Goal: Task Accomplishment & Management: Use online tool/utility

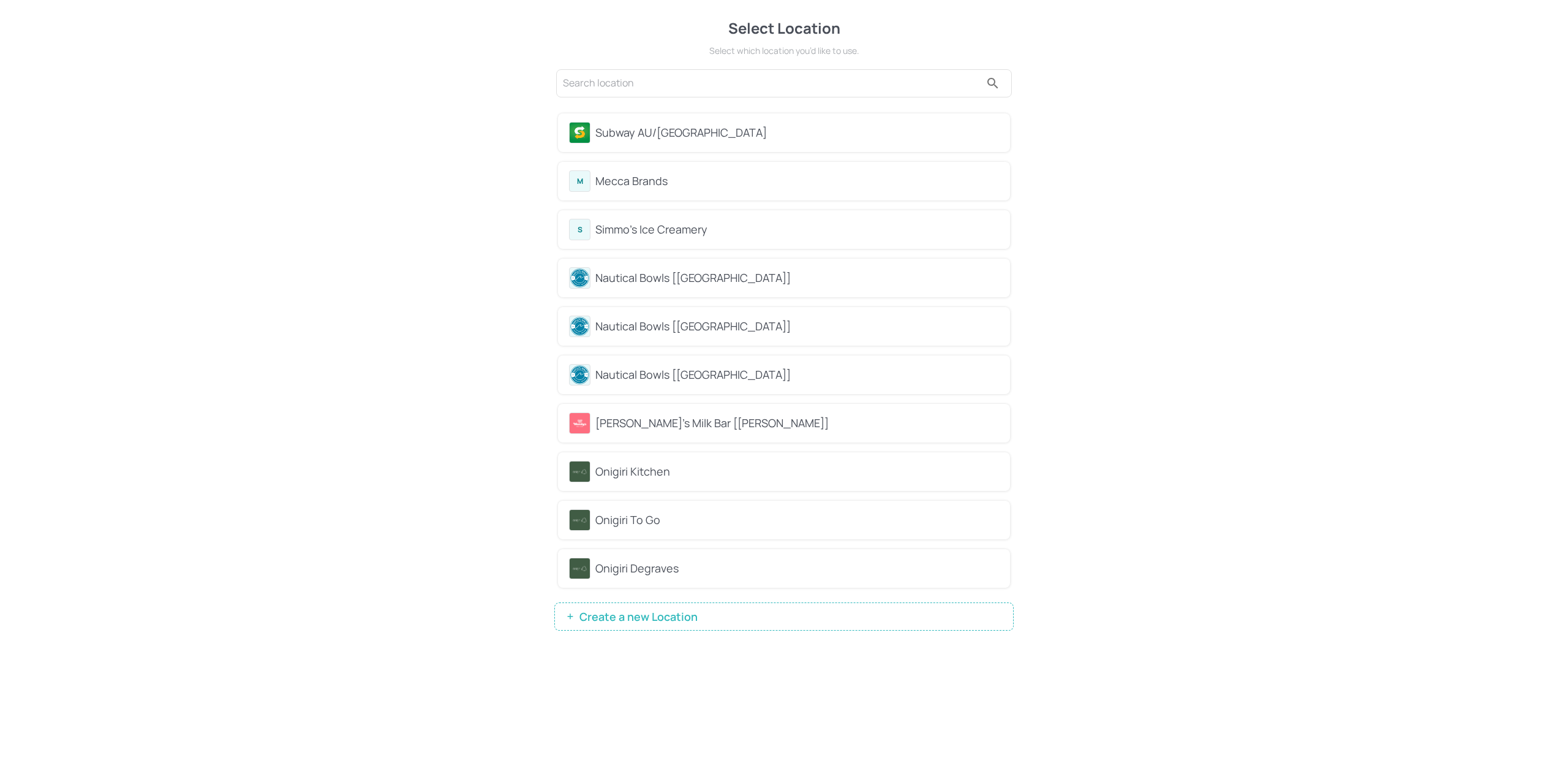
click at [680, 615] on span "Create a new Location" at bounding box center [638, 616] width 131 height 12
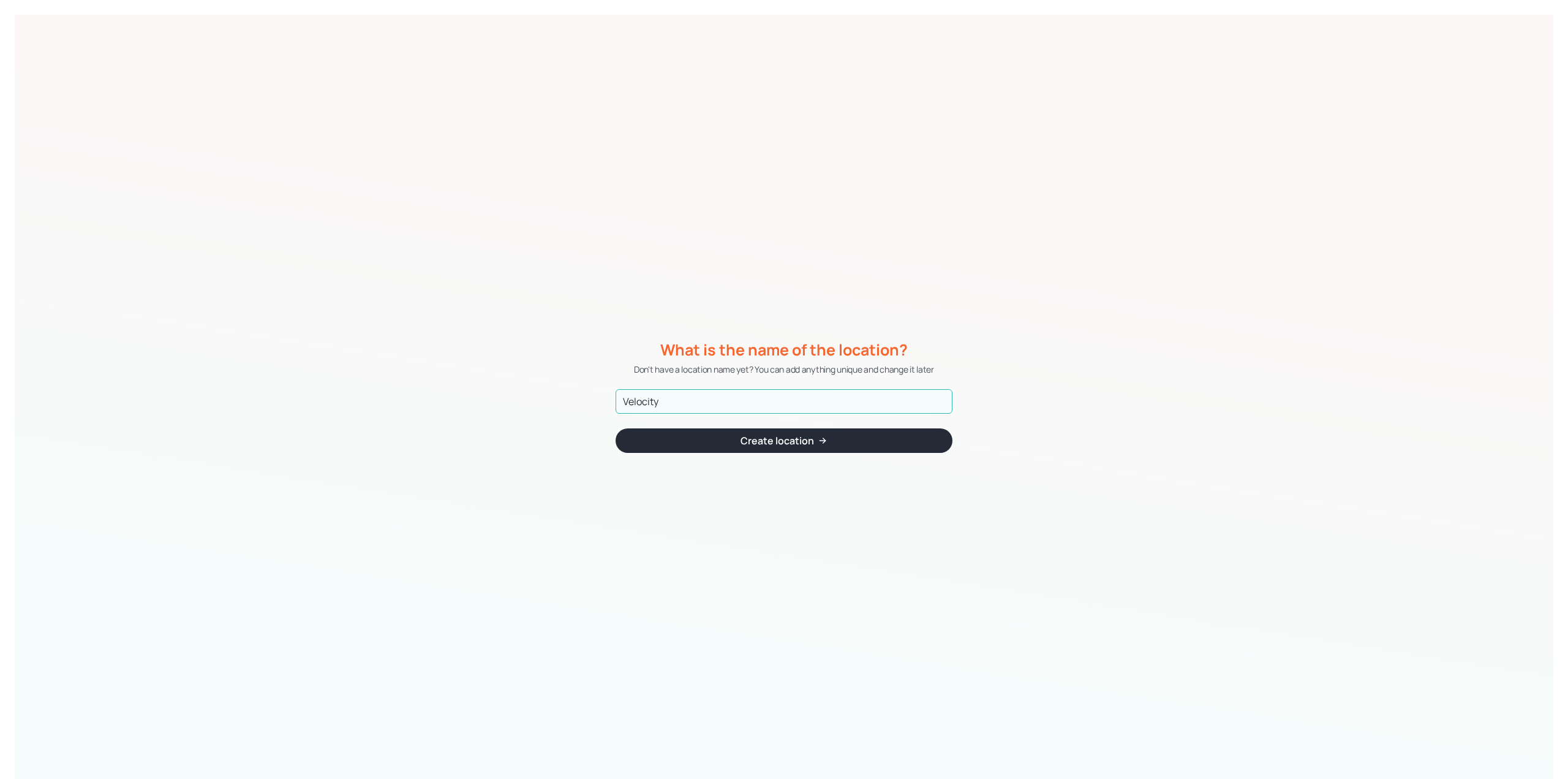
type input "Velocity"
click at [833, 440] on button "Create location" at bounding box center [784, 440] width 337 height 24
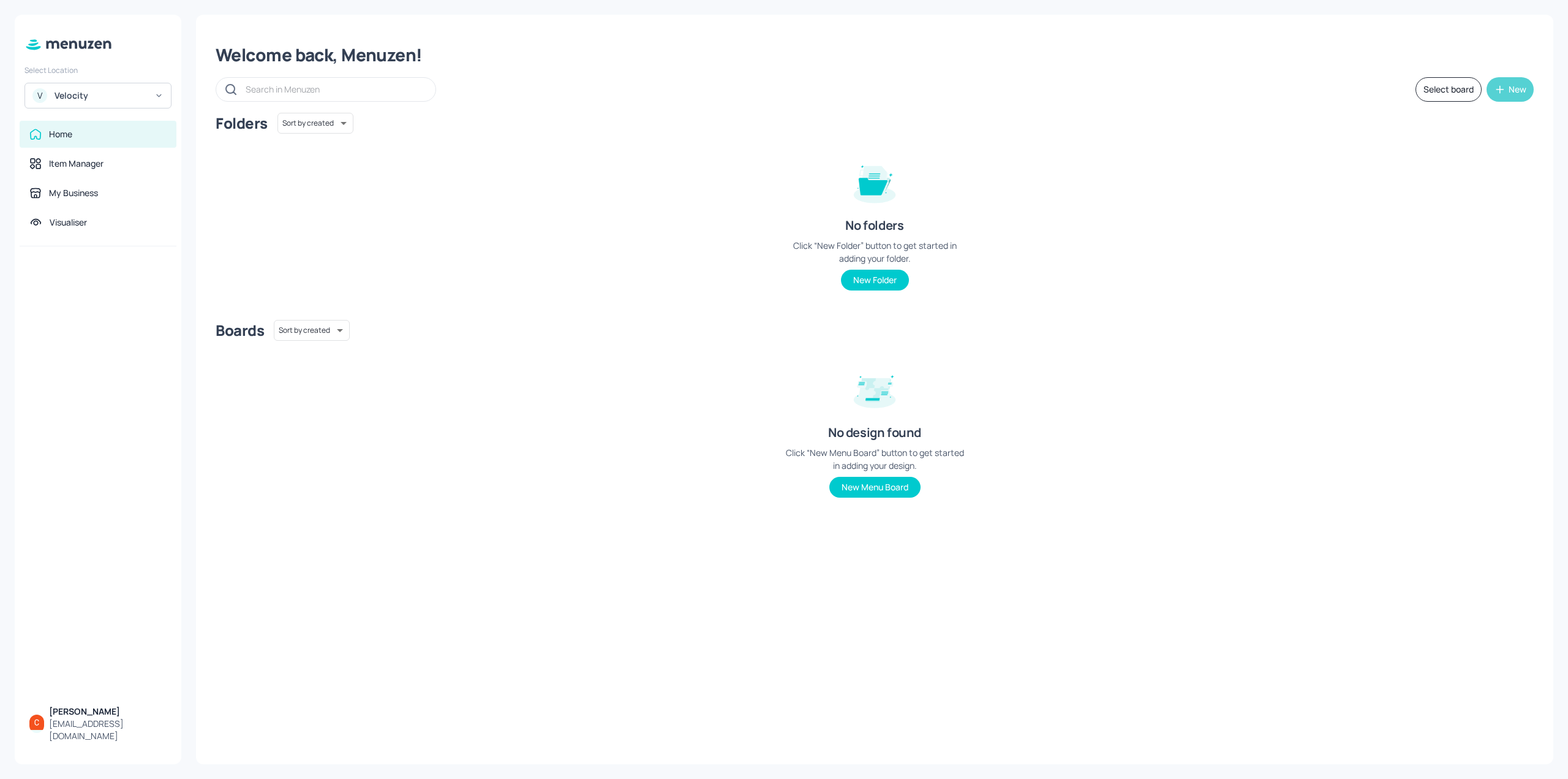
click at [1521, 90] on div "New" at bounding box center [1516, 89] width 17 height 8
click at [1480, 148] on div "Add new board" at bounding box center [1472, 147] width 122 height 27
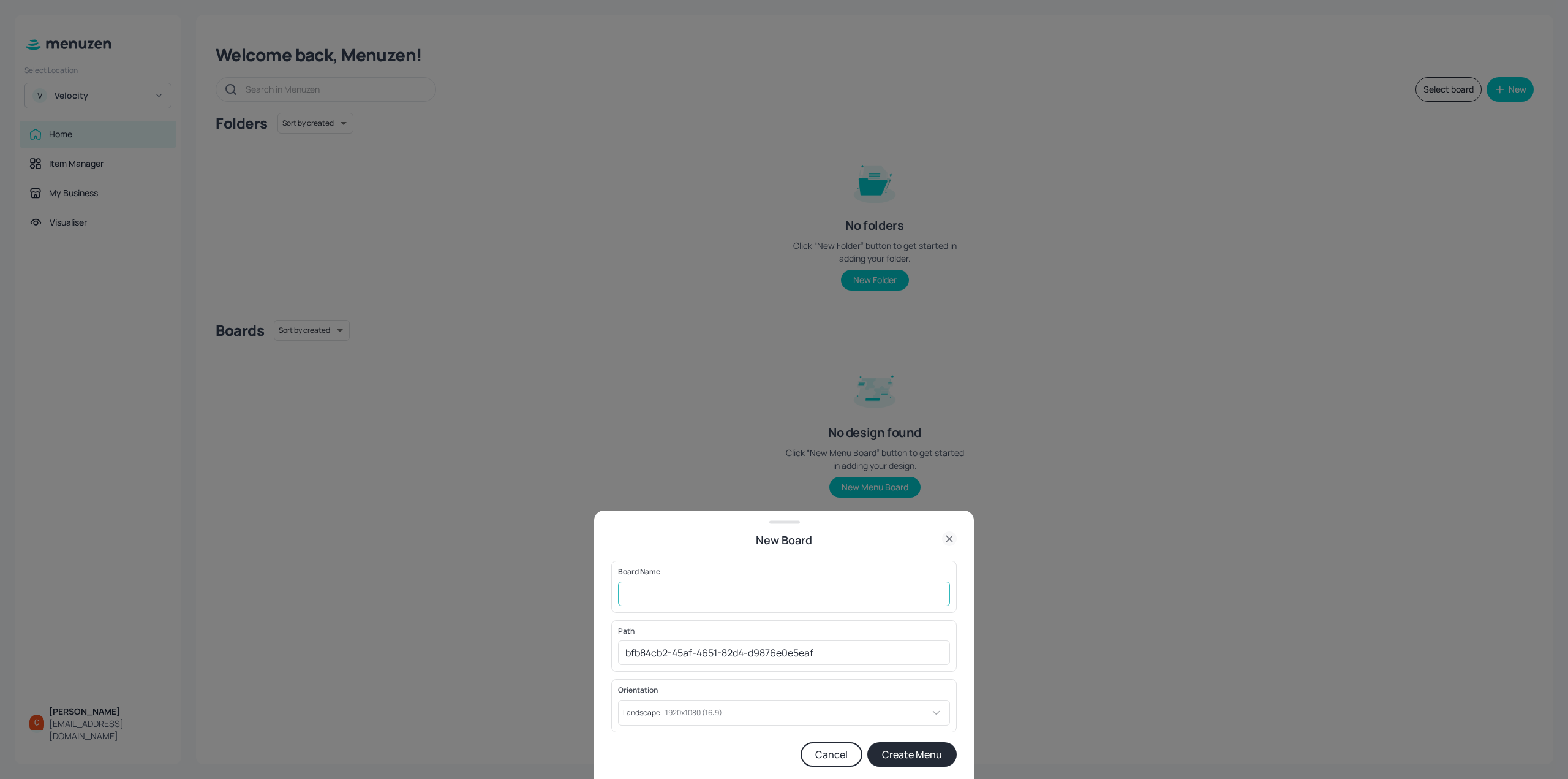
click at [715, 601] on input "text" at bounding box center [784, 593] width 332 height 24
type input "TICKER_BONDI"
click at [898, 757] on button "Create Menu" at bounding box center [912, 754] width 89 height 24
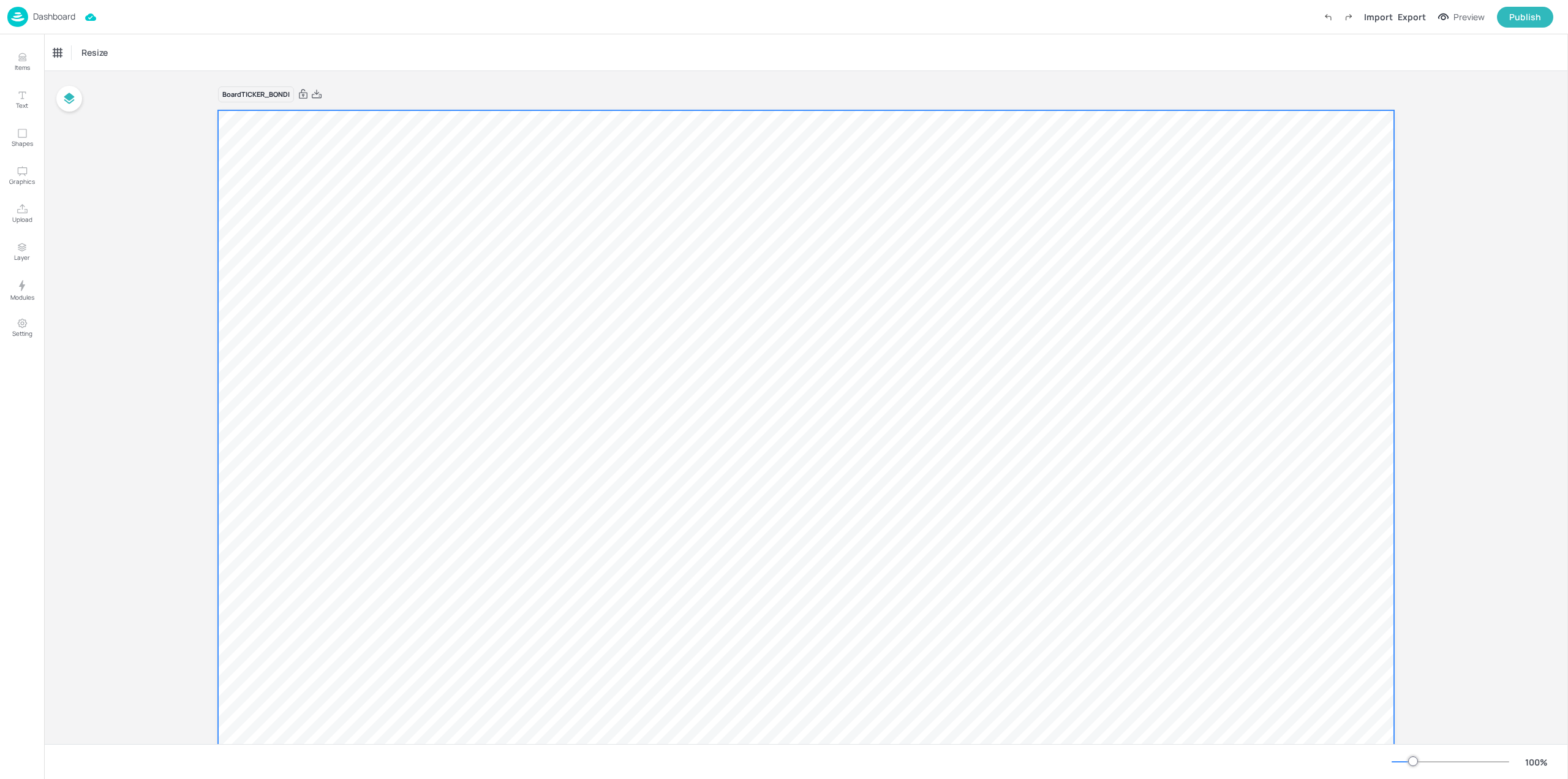
click at [769, 270] on div at bounding box center [806, 441] width 1176 height 662
drag, startPoint x: 59, startPoint y: 46, endPoint x: 79, endPoint y: 44, distance: 20.1
click at [58, 47] on div at bounding box center [59, 52] width 15 height 15
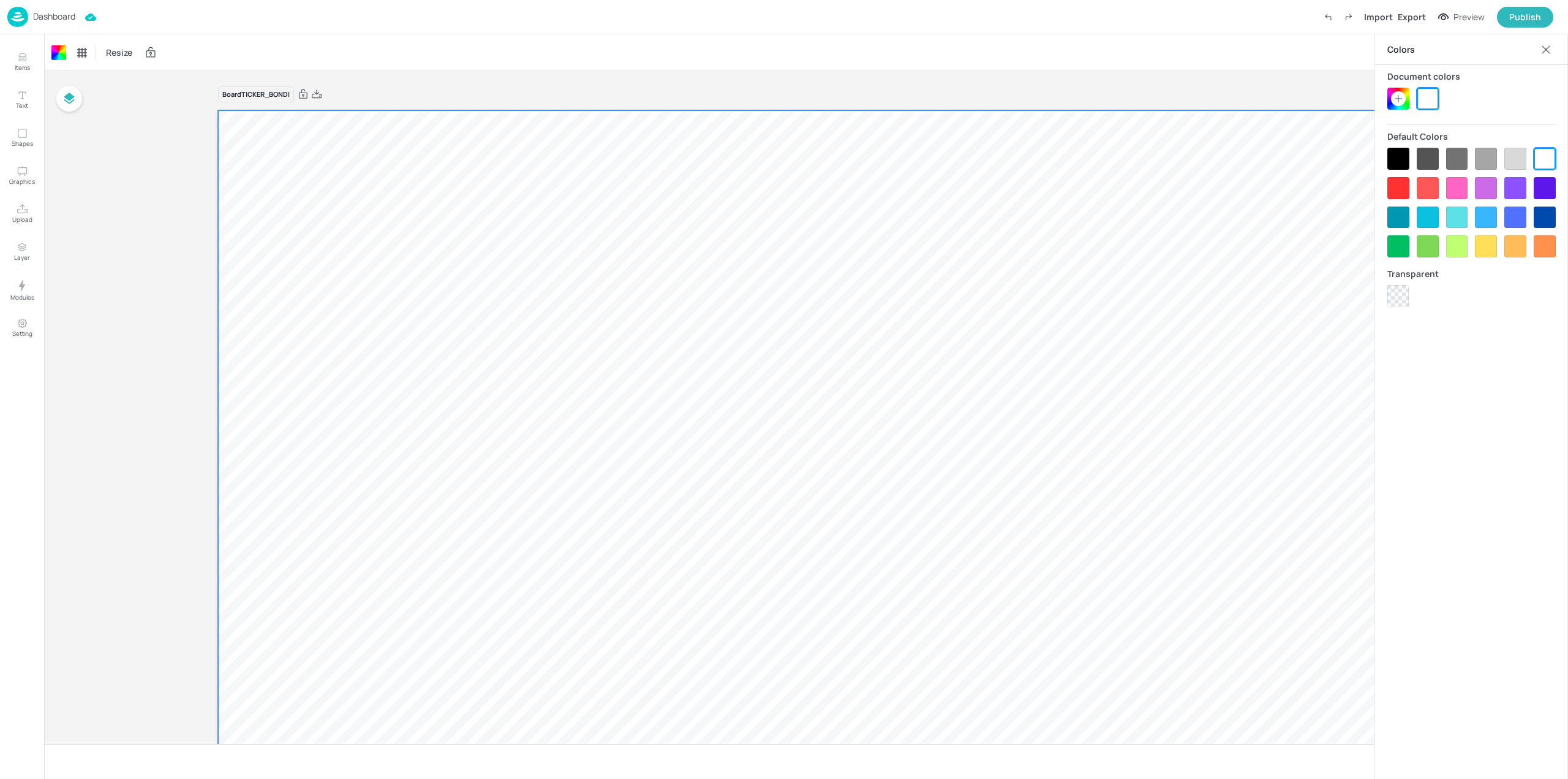
click at [1387, 162] on div at bounding box center [1398, 158] width 22 height 22
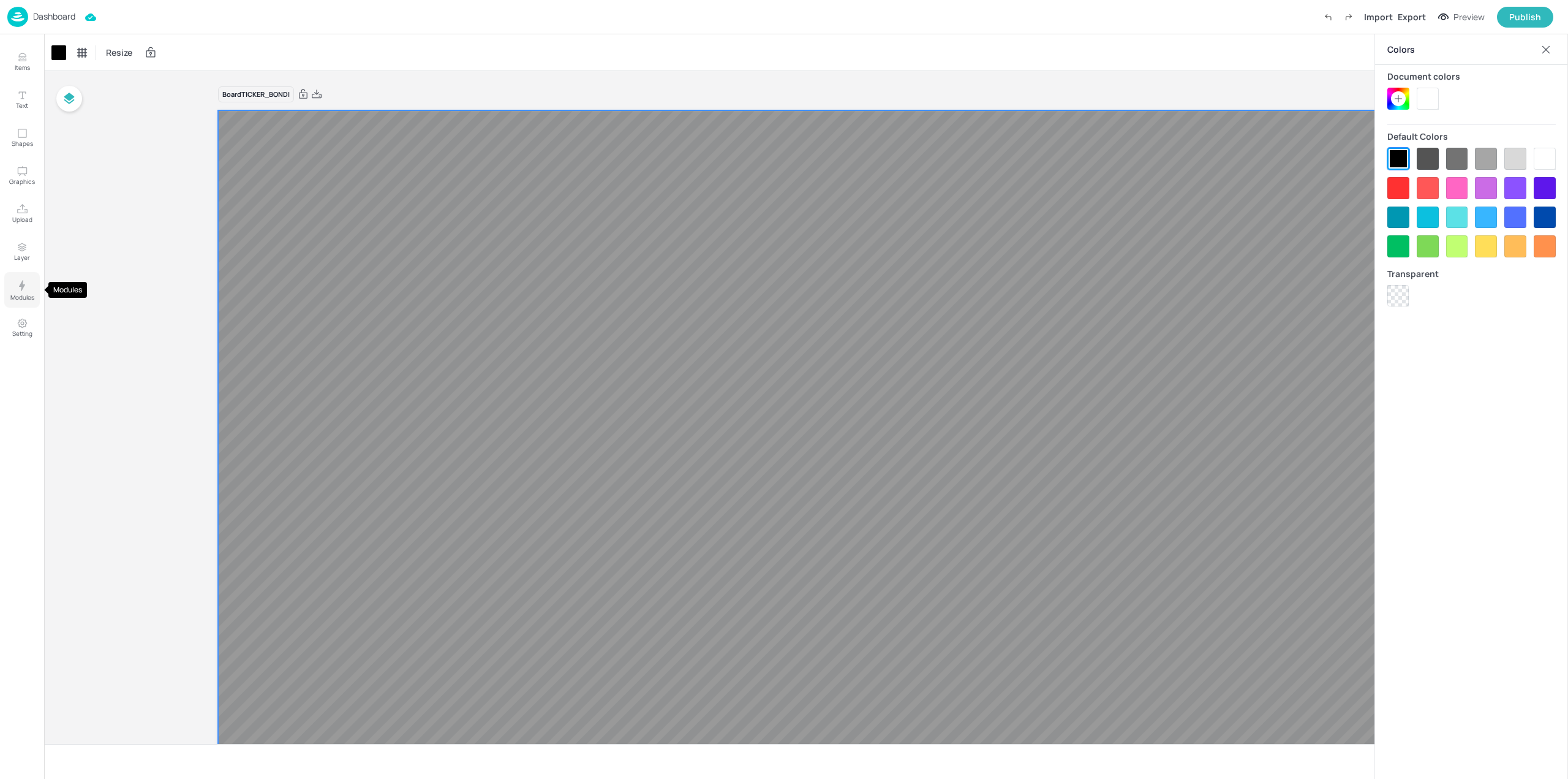
click at [19, 291] on icon "Modules" at bounding box center [22, 285] width 15 height 15
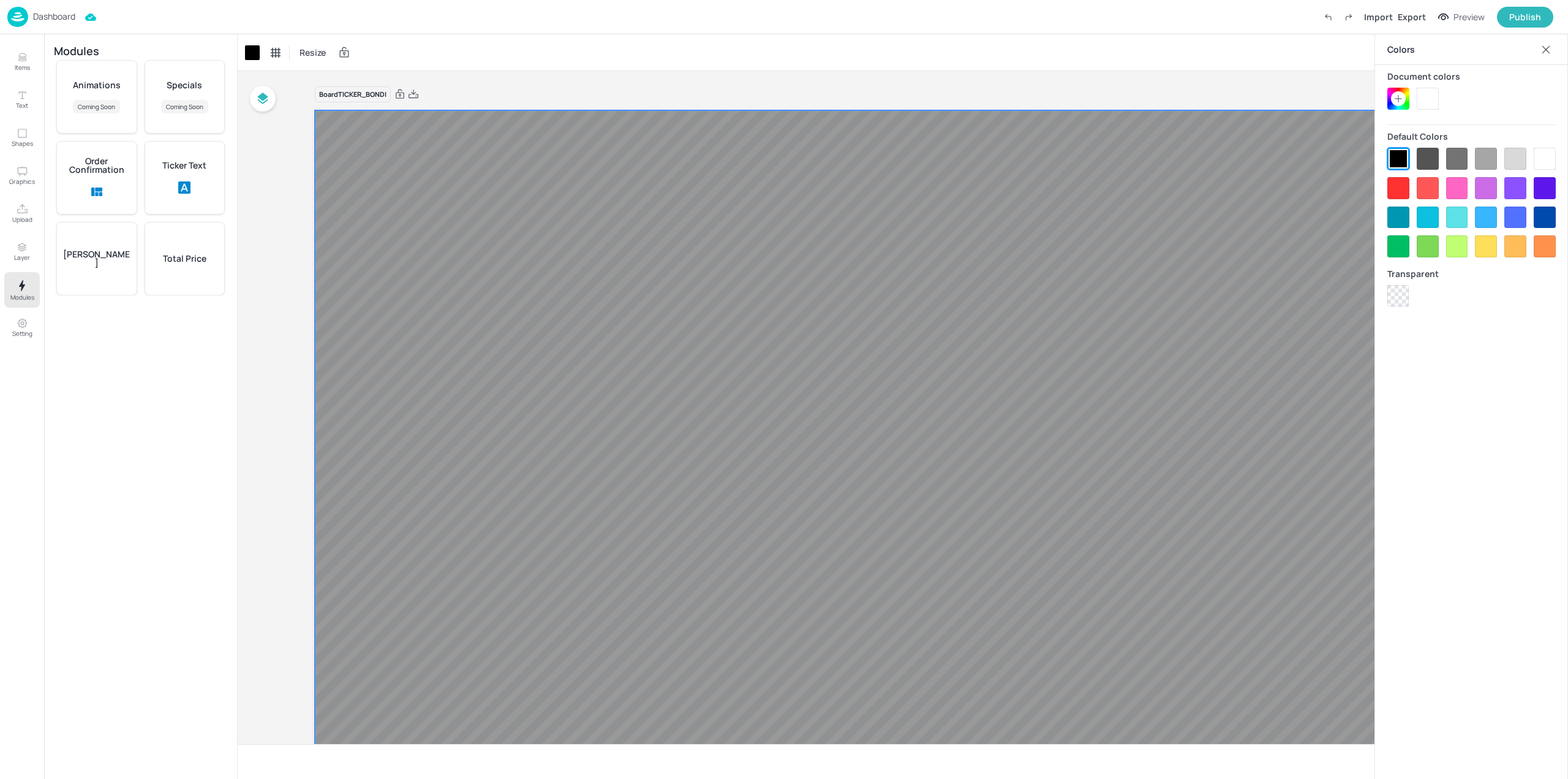
click at [203, 170] on p "Ticker Text" at bounding box center [184, 166] width 44 height 8
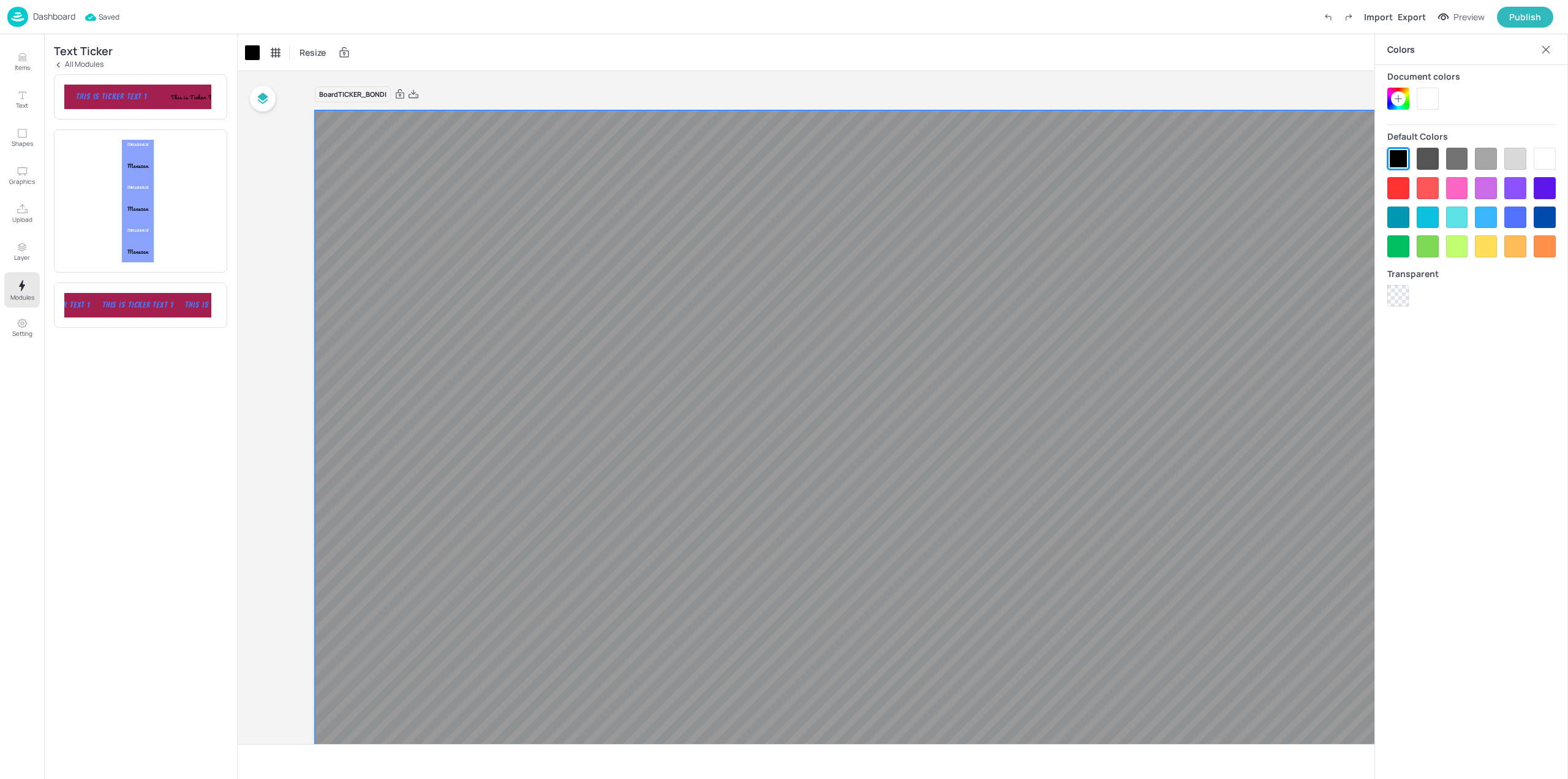
click at [299, 98] on div "This is Ticker Text 1" at bounding box center [346, 97] width 95 height 11
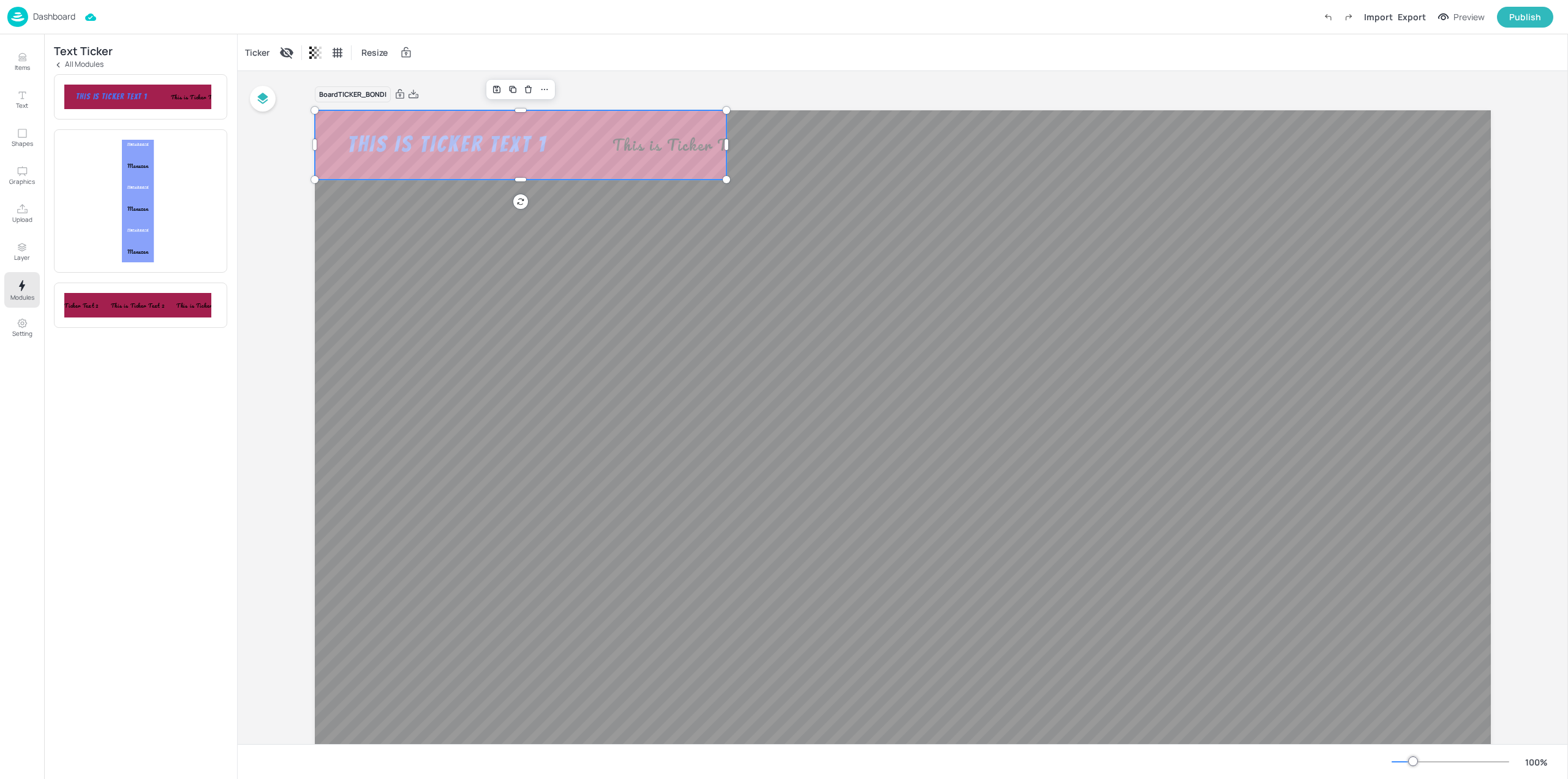
click at [403, 166] on div "This is Ticker Text 1 This is Ticker Text 2 This is Ticker Text 3 This is Ticke…" at bounding box center [520, 145] width 412 height 69
click at [260, 58] on div "Ticker" at bounding box center [257, 53] width 29 height 20
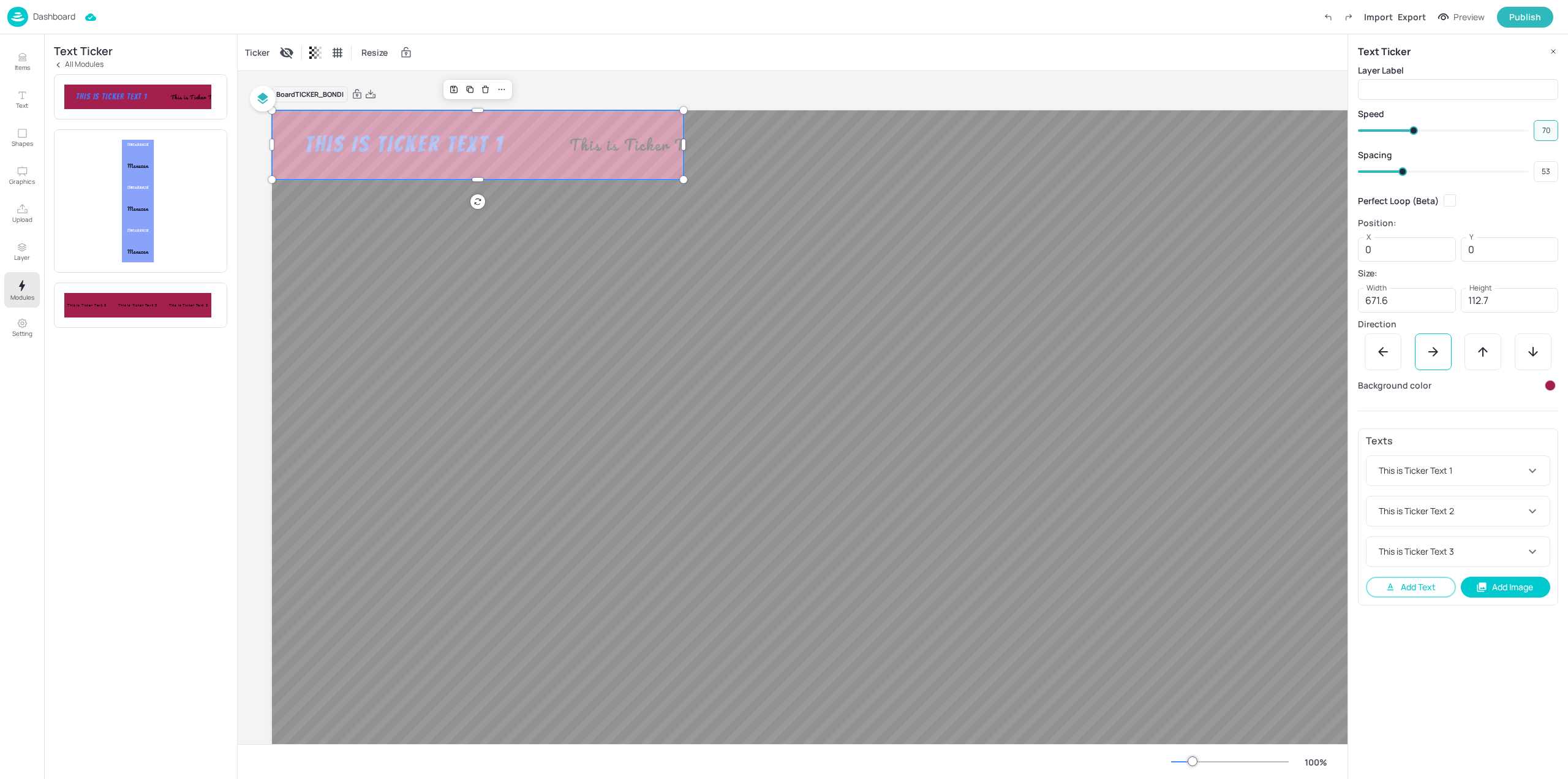
click at [1541, 129] on input "70" at bounding box center [1546, 131] width 24 height 17
type input "40"
type input "70"
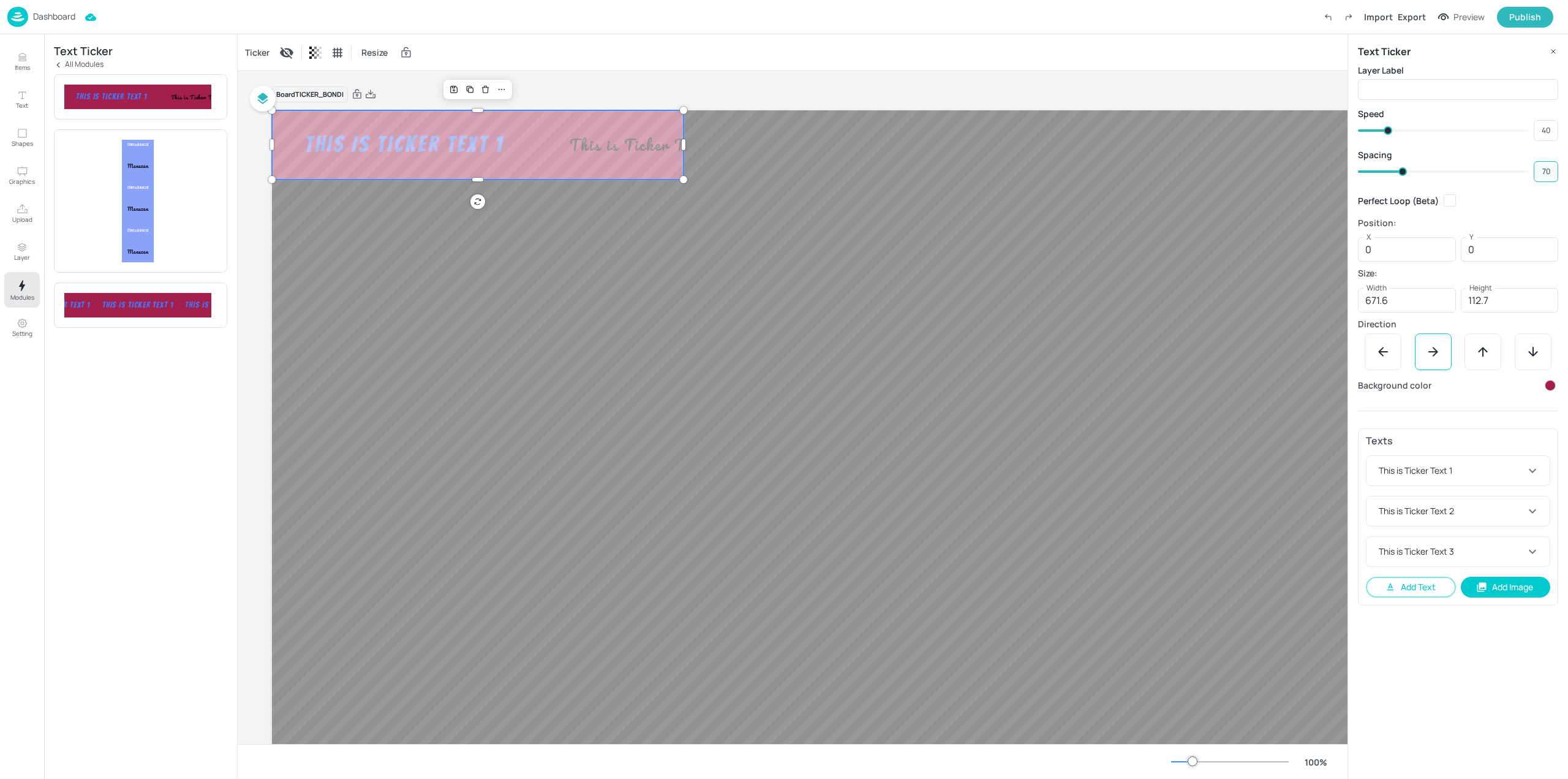
type input "70"
click at [1385, 346] on icon at bounding box center [1383, 352] width 15 height 15
click at [1438, 296] on input "671.6" at bounding box center [1407, 300] width 98 height 24
type input "1920"
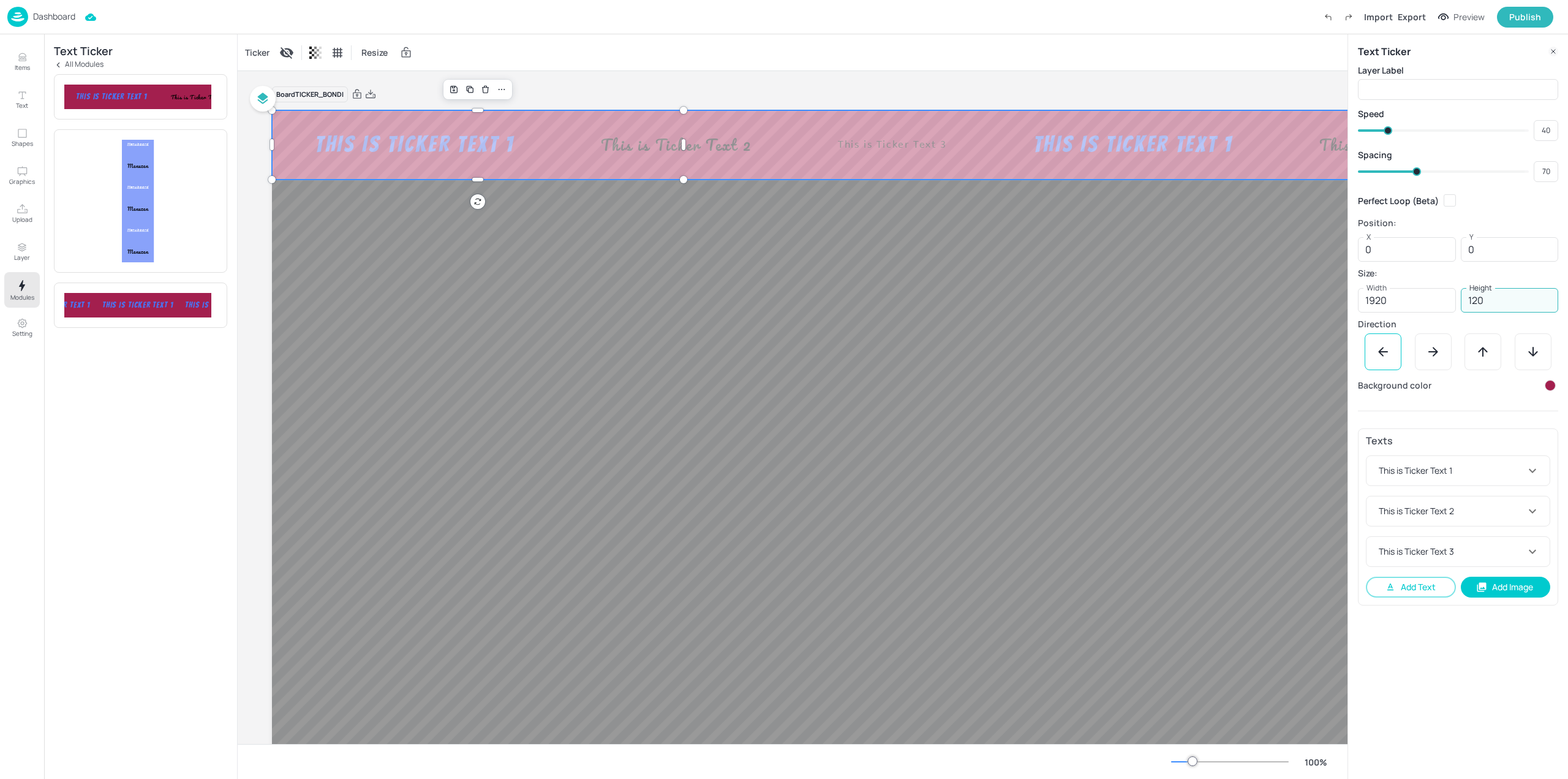
type input "120"
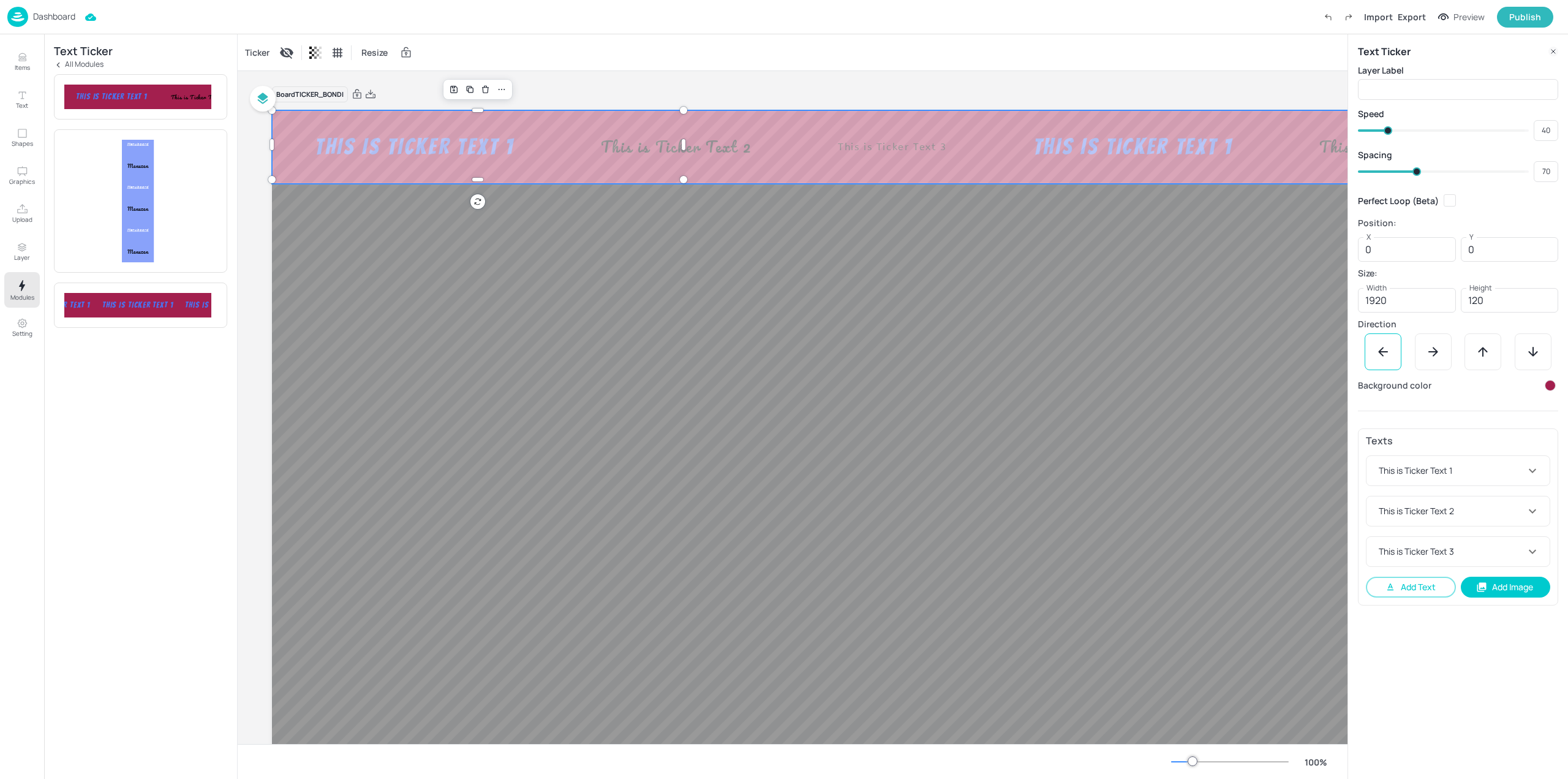
click at [1427, 269] on p "Size:" at bounding box center [1457, 273] width 200 height 8
click at [1520, 512] on icon at bounding box center [1519, 511] width 8 height 8
type input "{"font":"ABeeZee","group":"template"}"
type input "16"
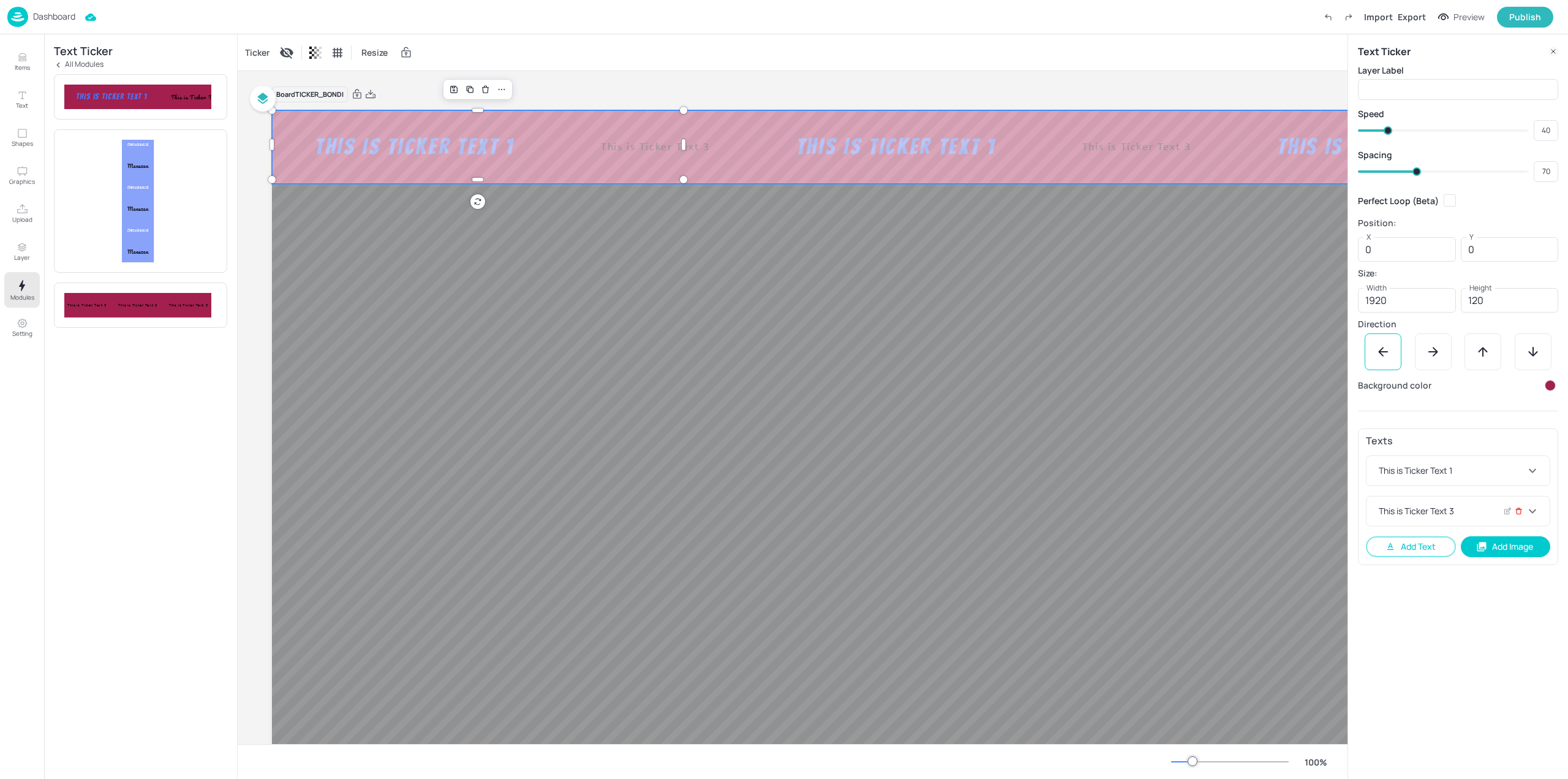
click at [1520, 512] on icon at bounding box center [1519, 511] width 8 height 8
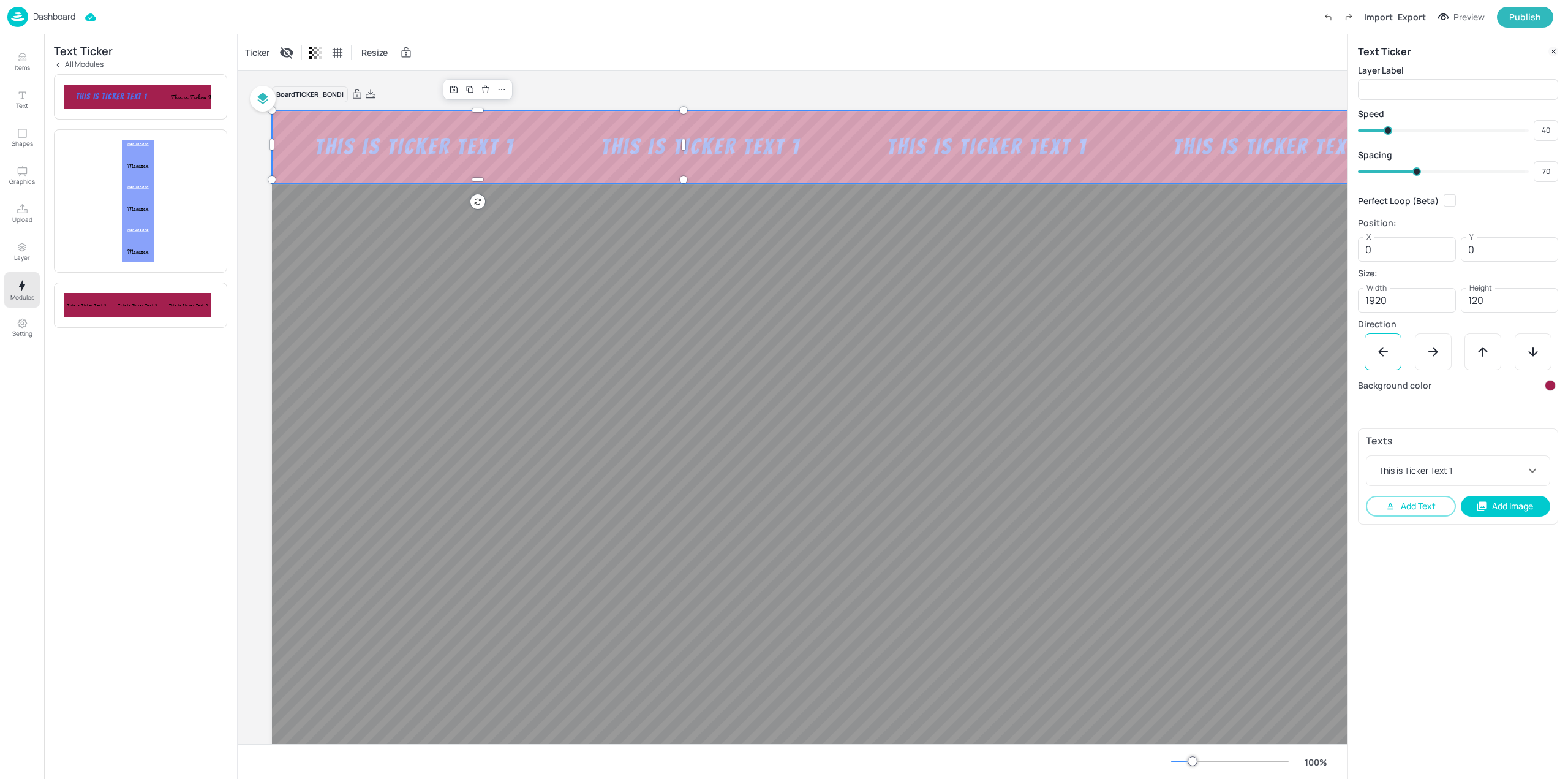
click at [1462, 719] on div "Text Ticker Layer Label ​ Speed 40 ​ Spacing 70 ​ Perfect Loop (Beta) Position:…" at bounding box center [1457, 406] width 220 height 745
click at [1509, 473] on icon at bounding box center [1506, 471] width 5 height 5
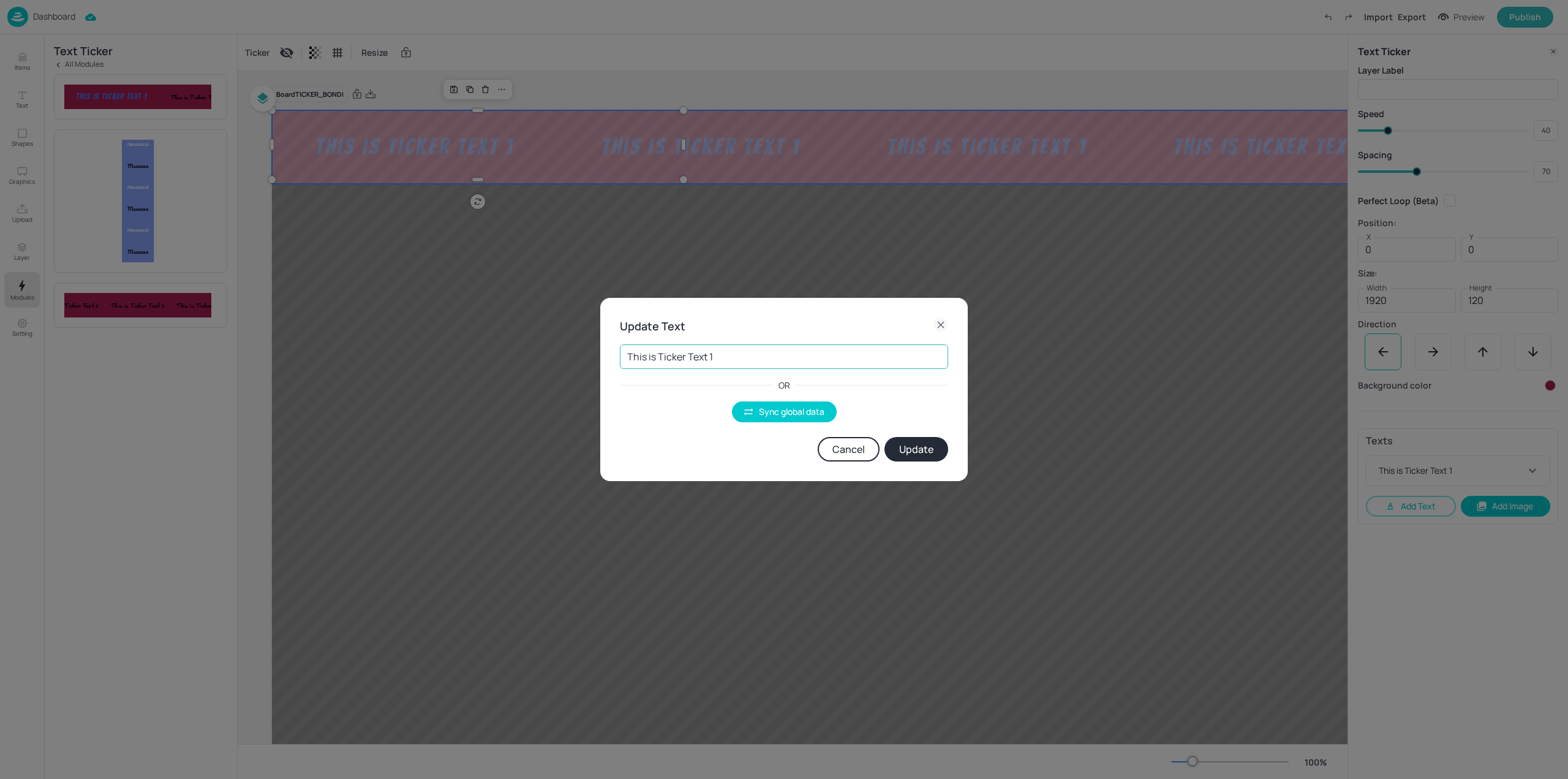
click at [728, 355] on input "This is Ticker Text 1" at bounding box center [784, 356] width 329 height 24
type input "VELOCITY BONDI"
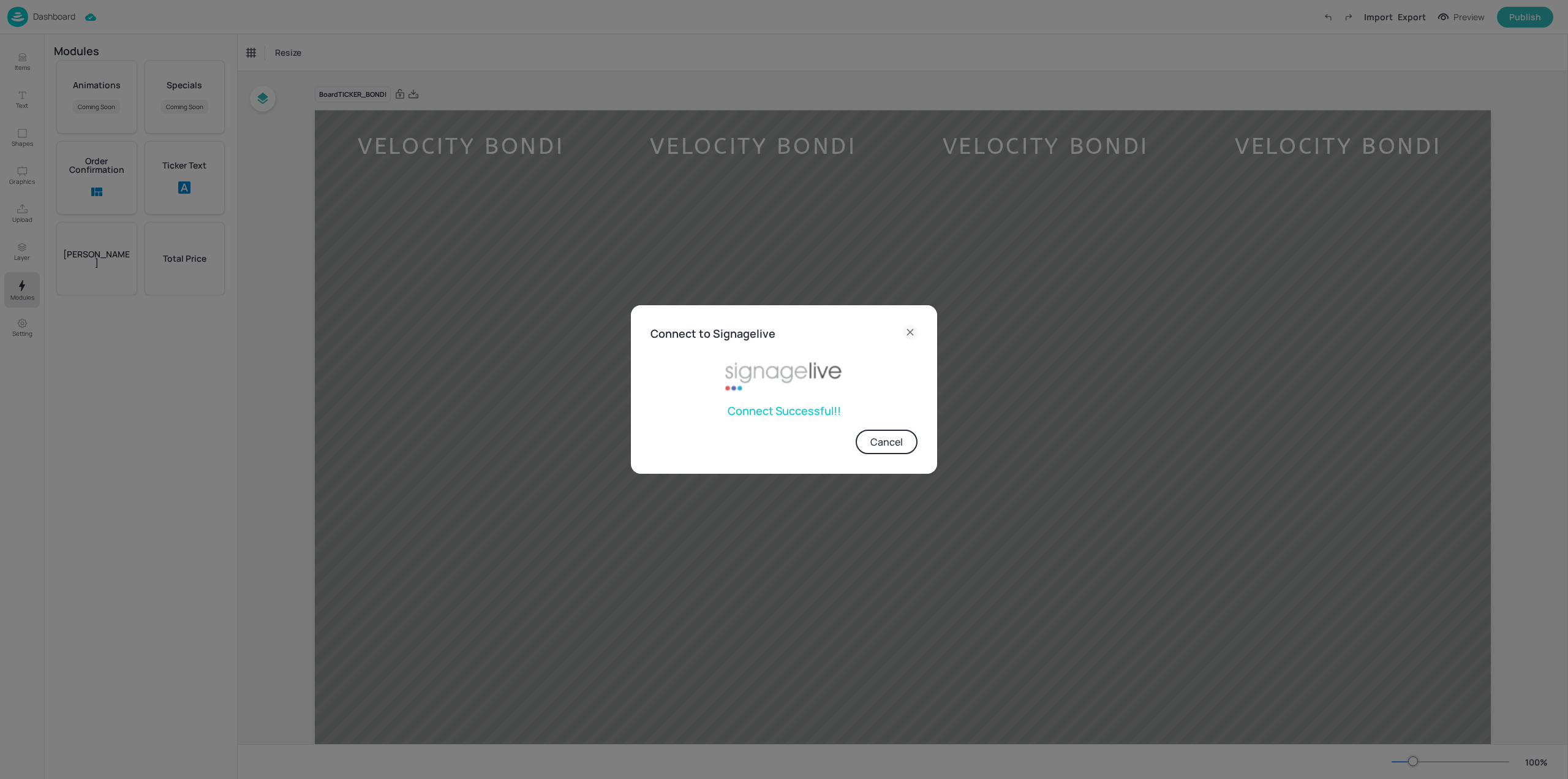
click at [916, 331] on icon at bounding box center [910, 332] width 15 height 15
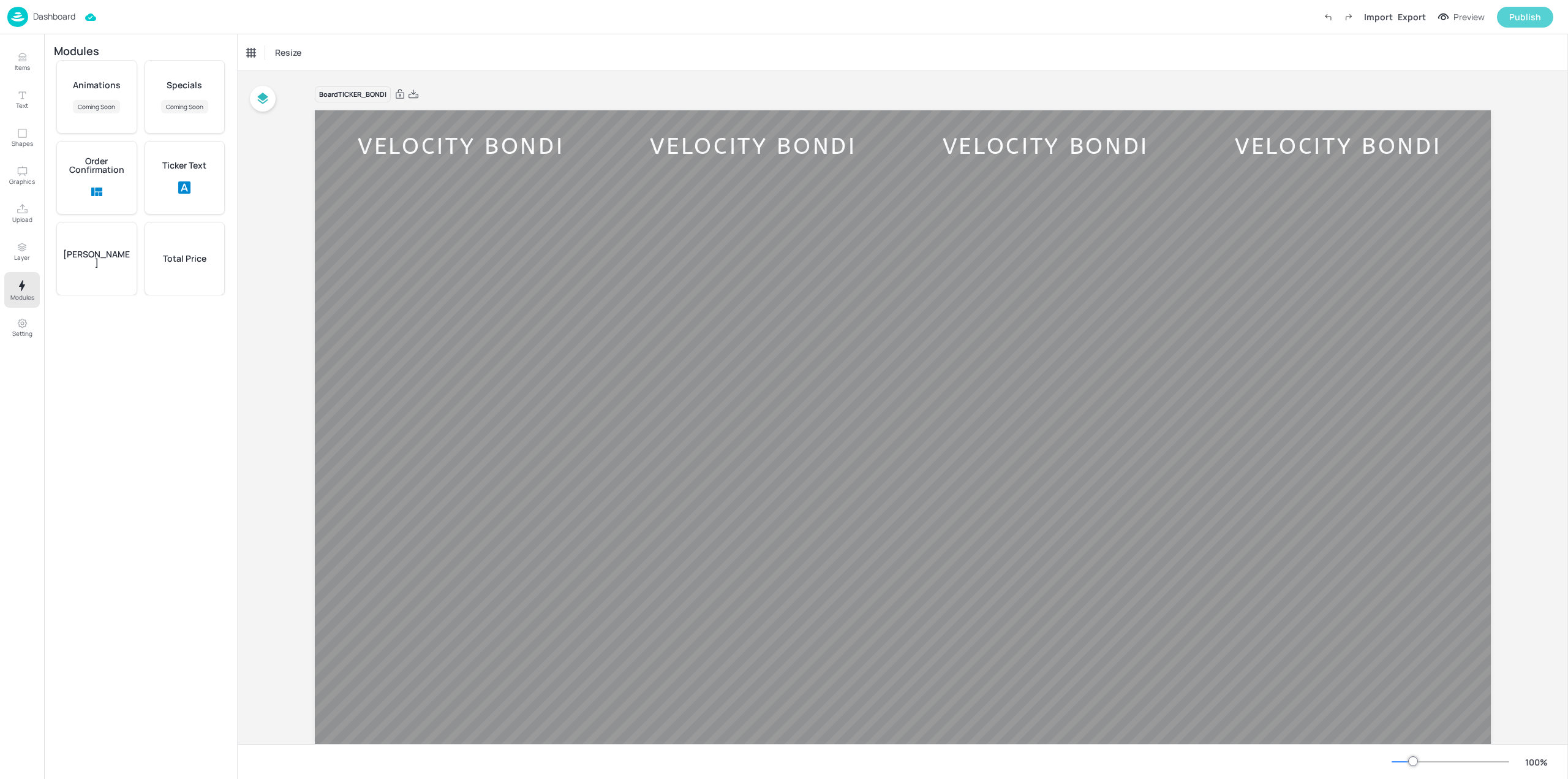
click at [1542, 21] on button "Publish" at bounding box center [1525, 17] width 57 height 21
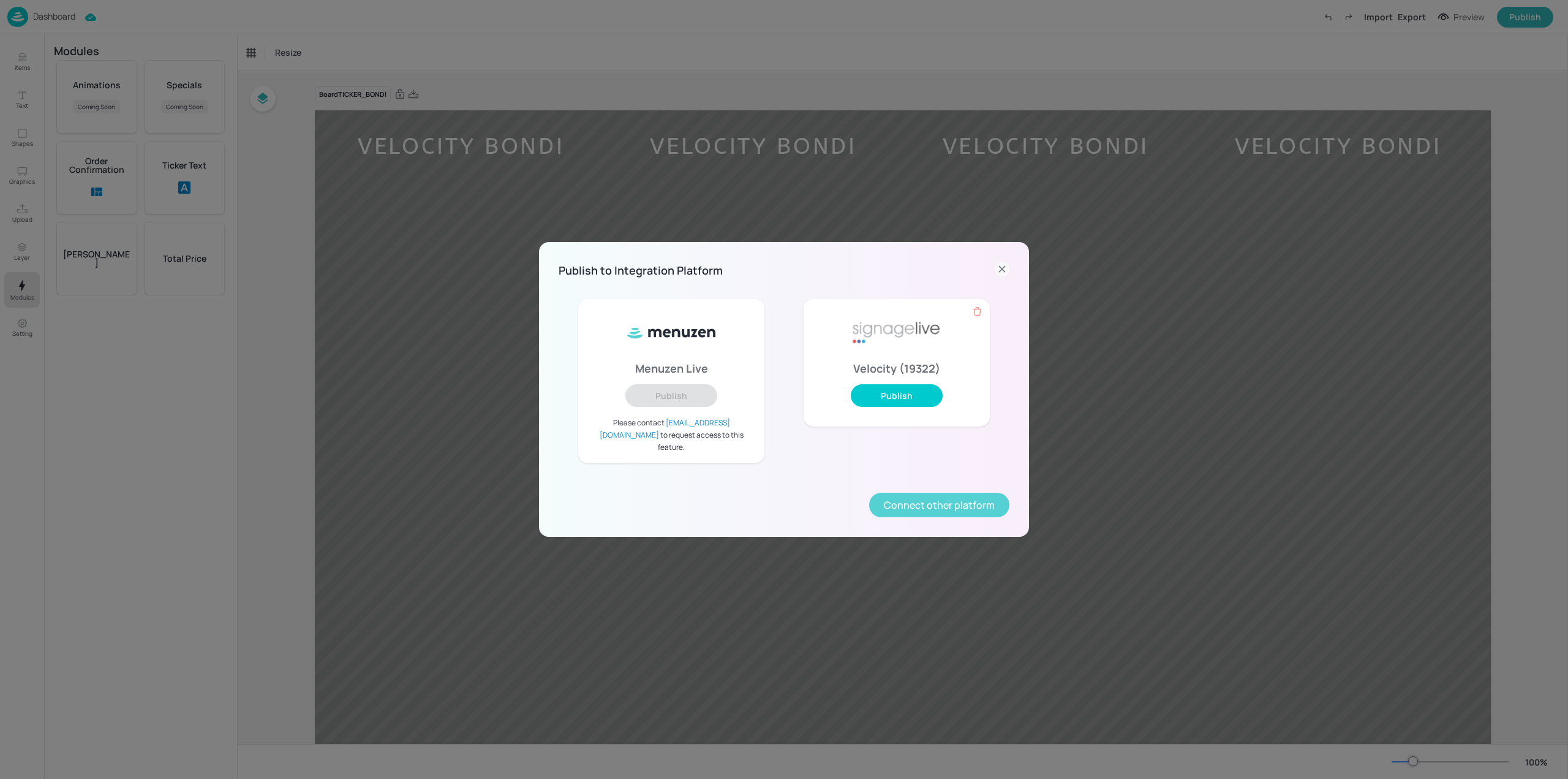
click at [918, 493] on button "Connect other platform" at bounding box center [939, 504] width 141 height 24
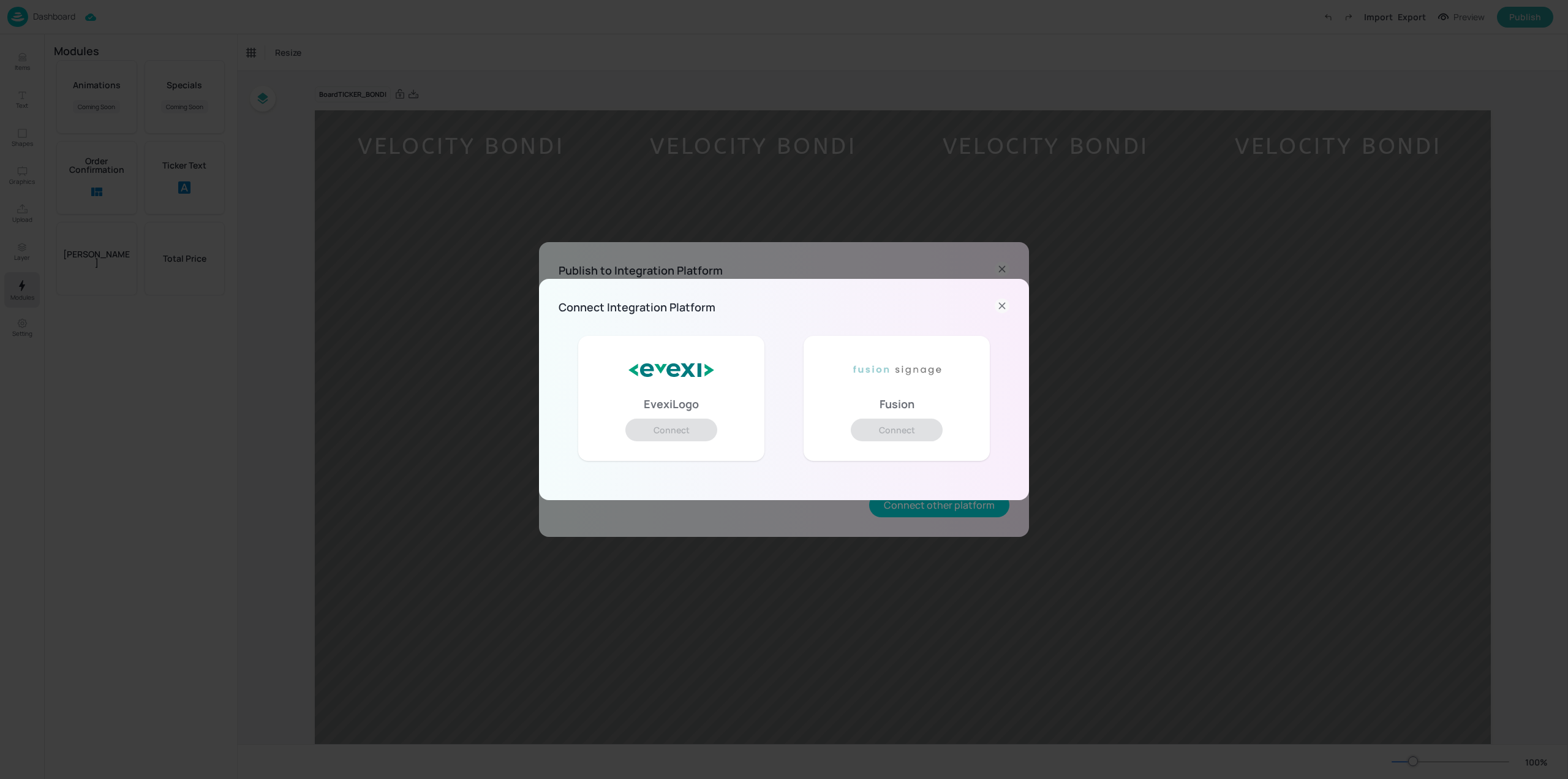
click at [994, 305] on div "Connect Integration Platform" at bounding box center [784, 307] width 451 height 17
click at [997, 305] on icon at bounding box center [1002, 306] width 15 height 15
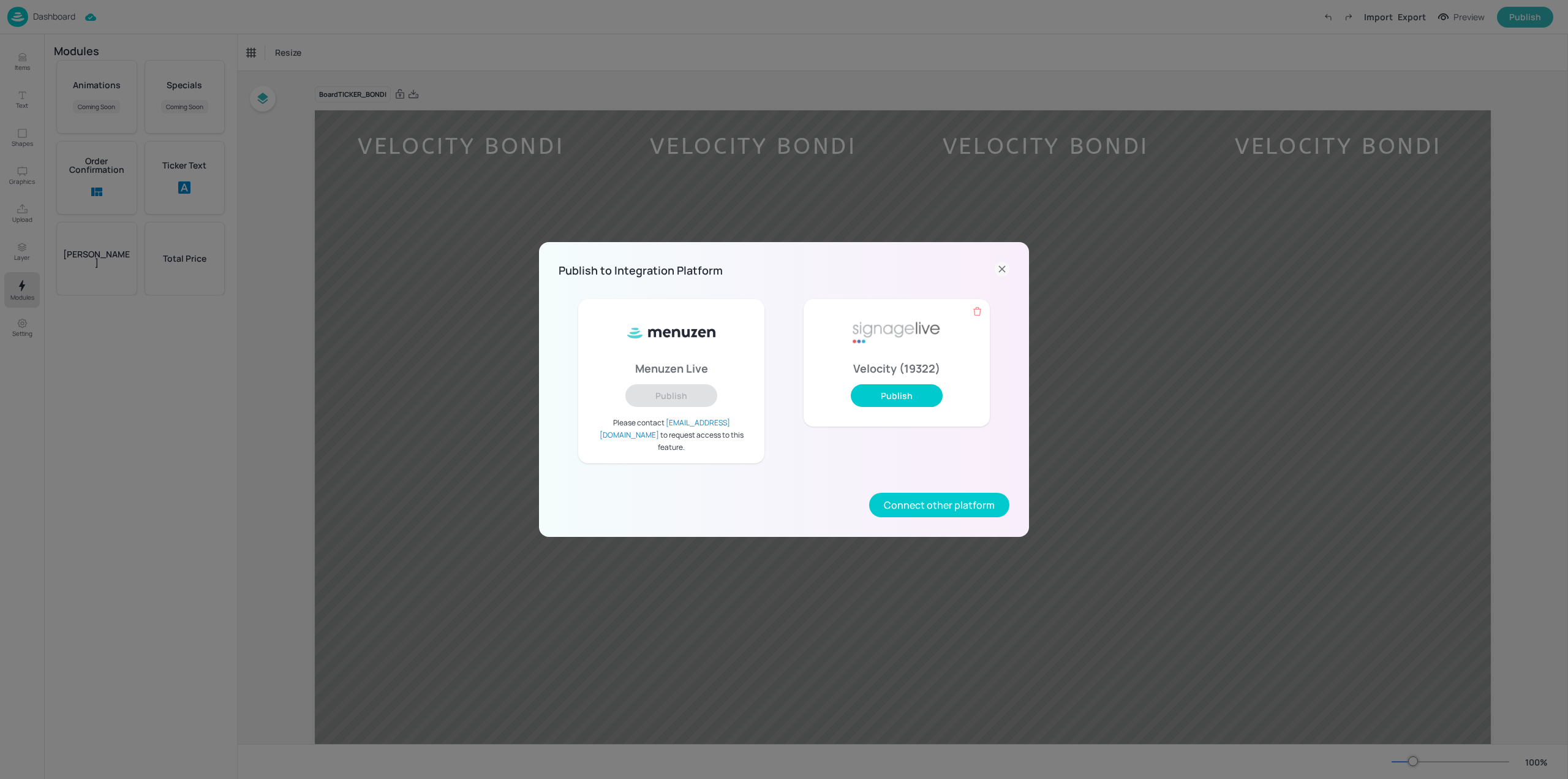
drag, startPoint x: 918, startPoint y: 501, endPoint x: 741, endPoint y: 503, distance: 177.0
drag, startPoint x: 741, startPoint y: 503, endPoint x: 648, endPoint y: 476, distance: 96.8
click at [646, 476] on div "Menuzen Live Publish Please contact [EMAIL_ADDRESS][DOMAIN_NAME] to request acc…" at bounding box center [670, 381] width 225 height 204
click at [1005, 276] on icon at bounding box center [1002, 269] width 15 height 15
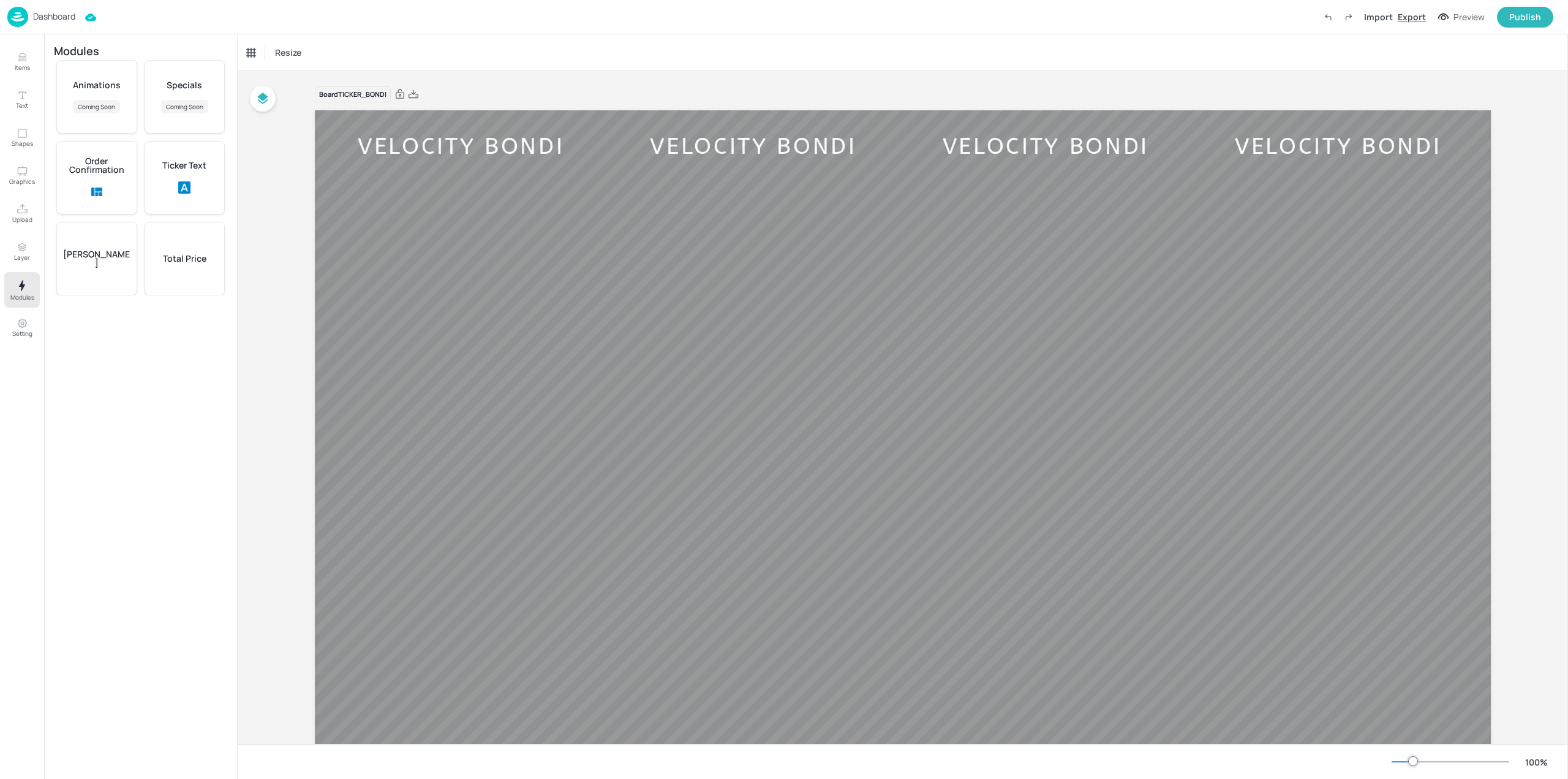
click at [1414, 20] on div "Export" at bounding box center [1412, 17] width 28 height 12
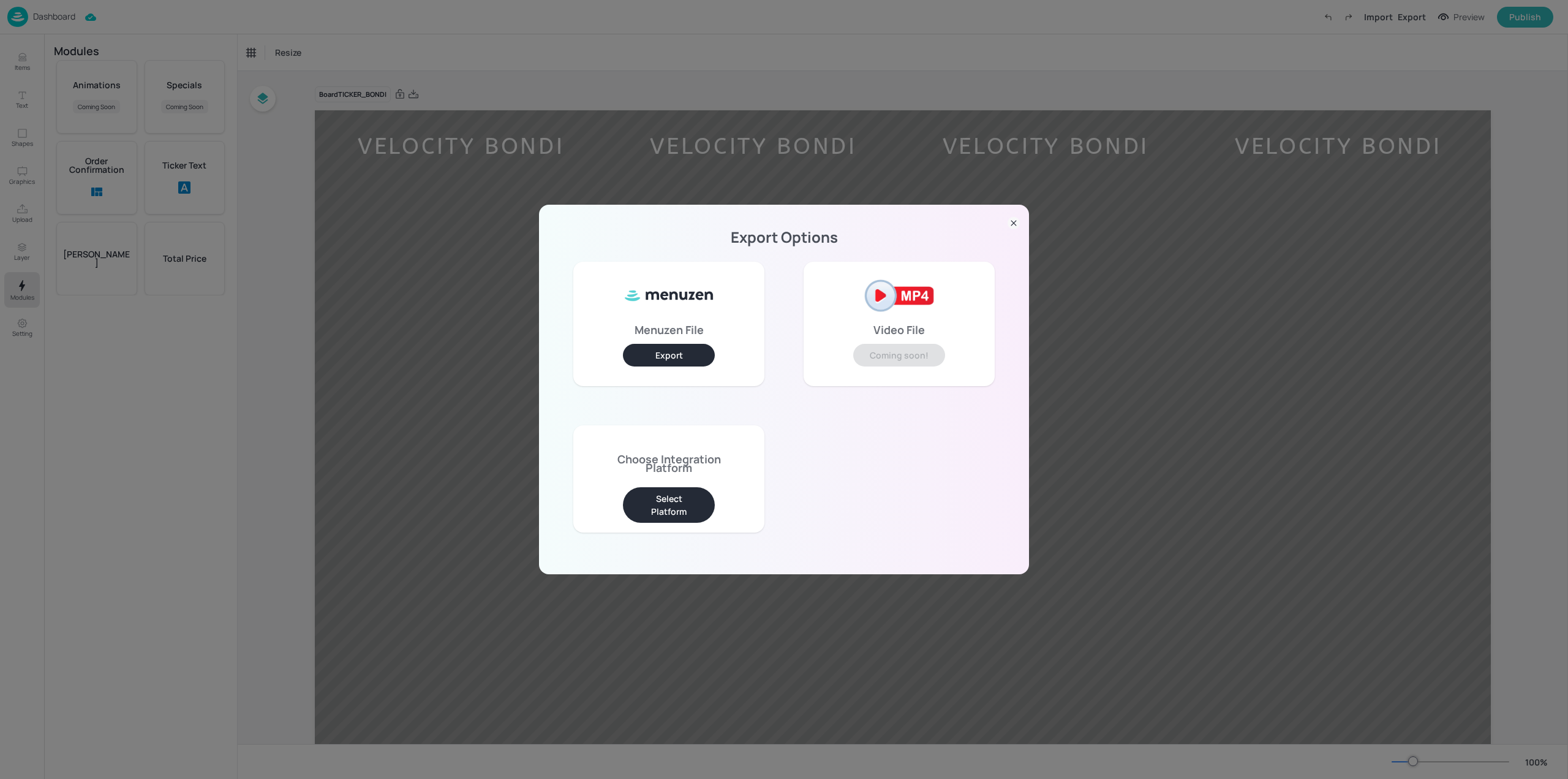
click at [675, 354] on button "Export" at bounding box center [669, 355] width 92 height 22
click at [672, 501] on button "Select Platform" at bounding box center [669, 504] width 92 height 36
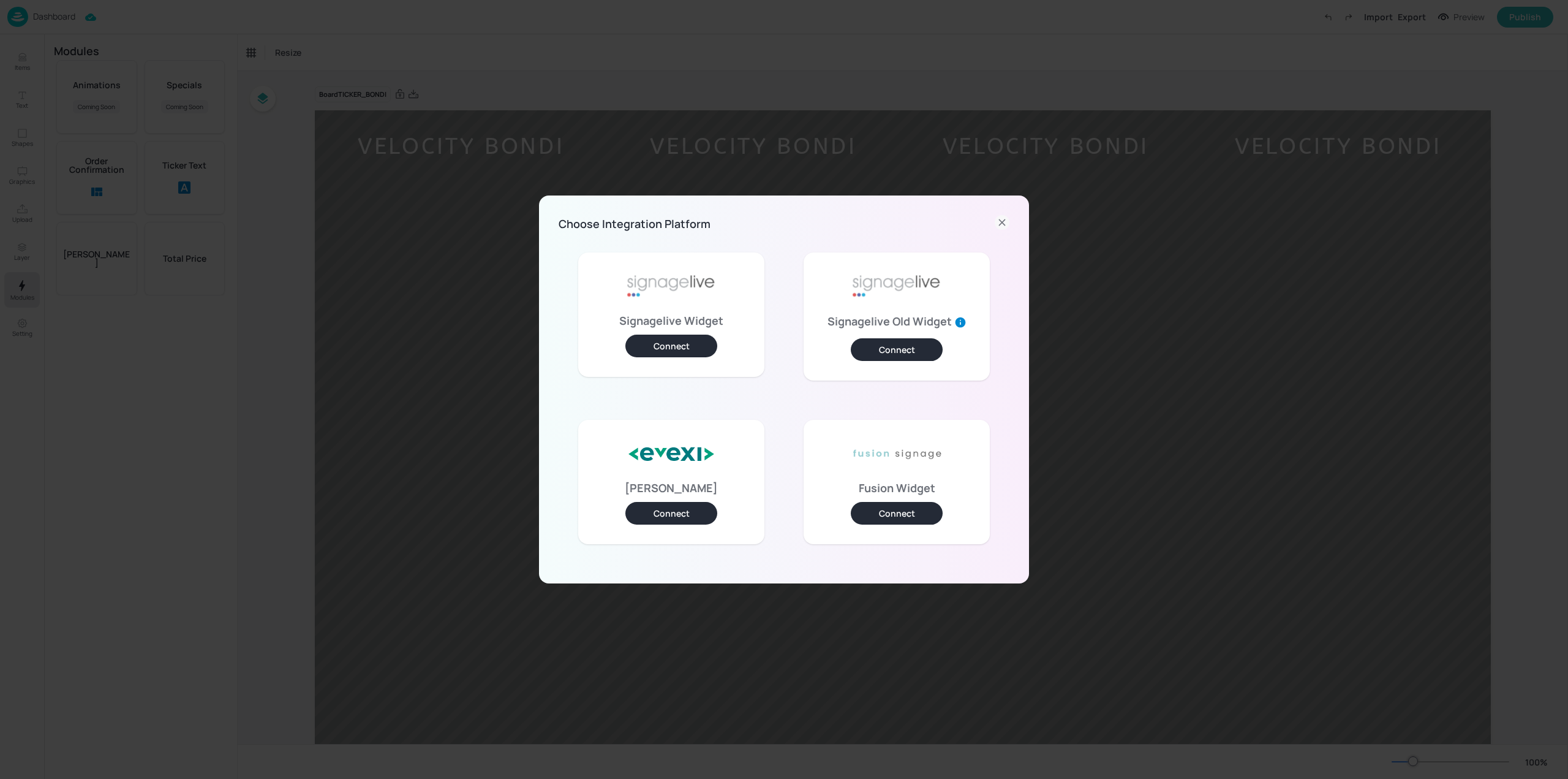
click at [670, 340] on button "Connect" at bounding box center [671, 345] width 92 height 22
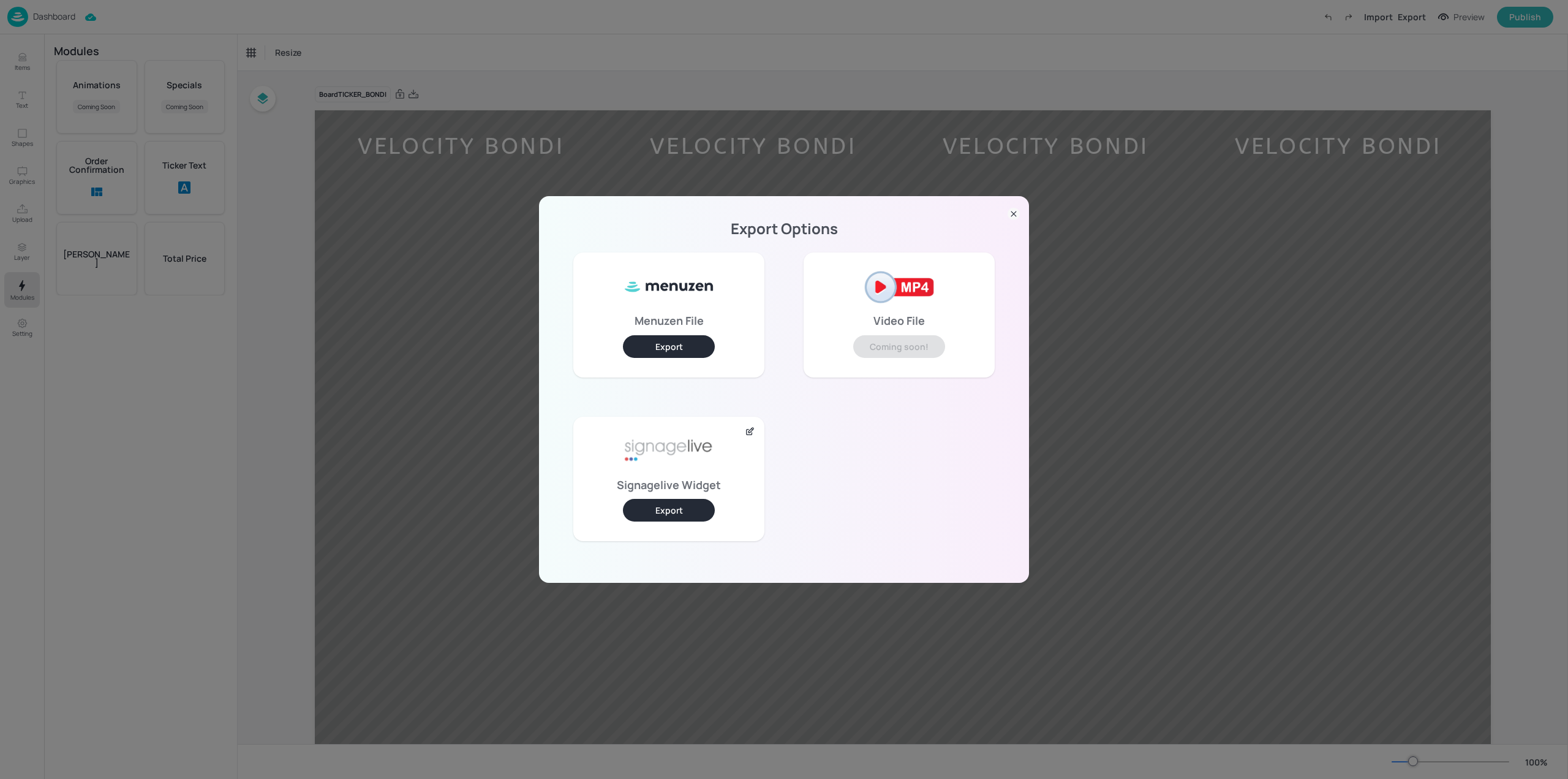
click at [652, 508] on button "Export" at bounding box center [669, 509] width 92 height 22
